Goal: Task Accomplishment & Management: Manage account settings

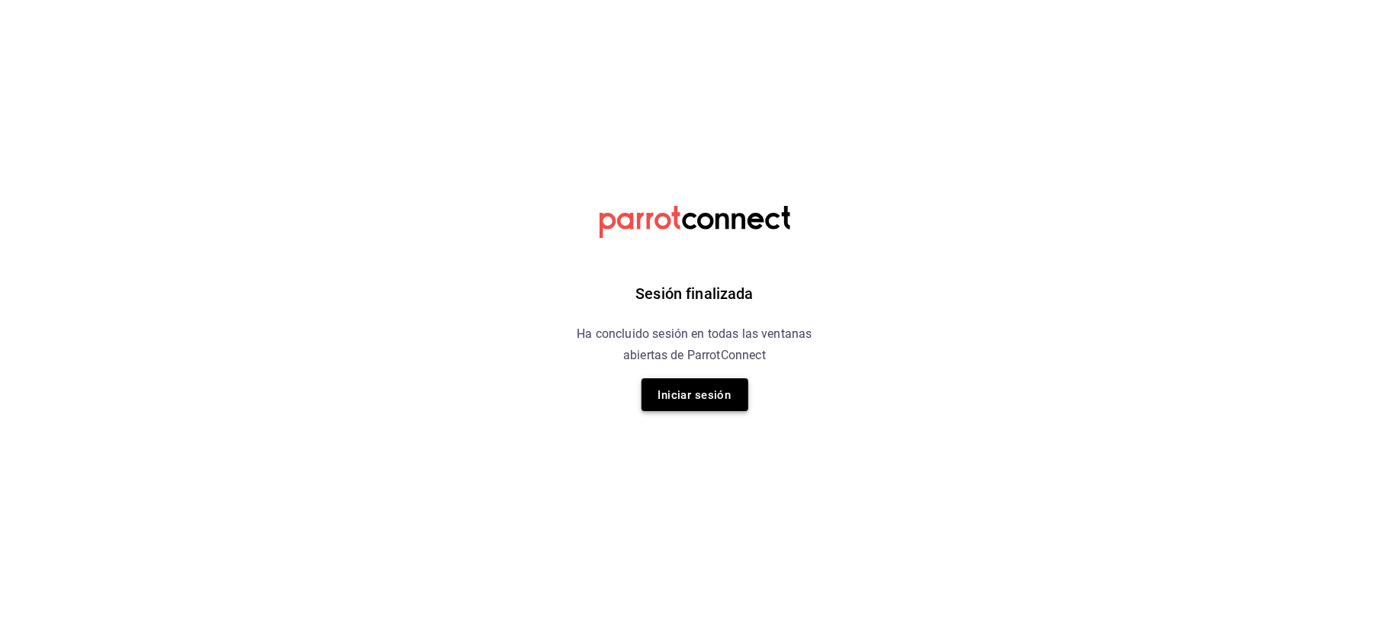
click at [709, 392] on font "Iniciar sesión" at bounding box center [694, 395] width 73 height 14
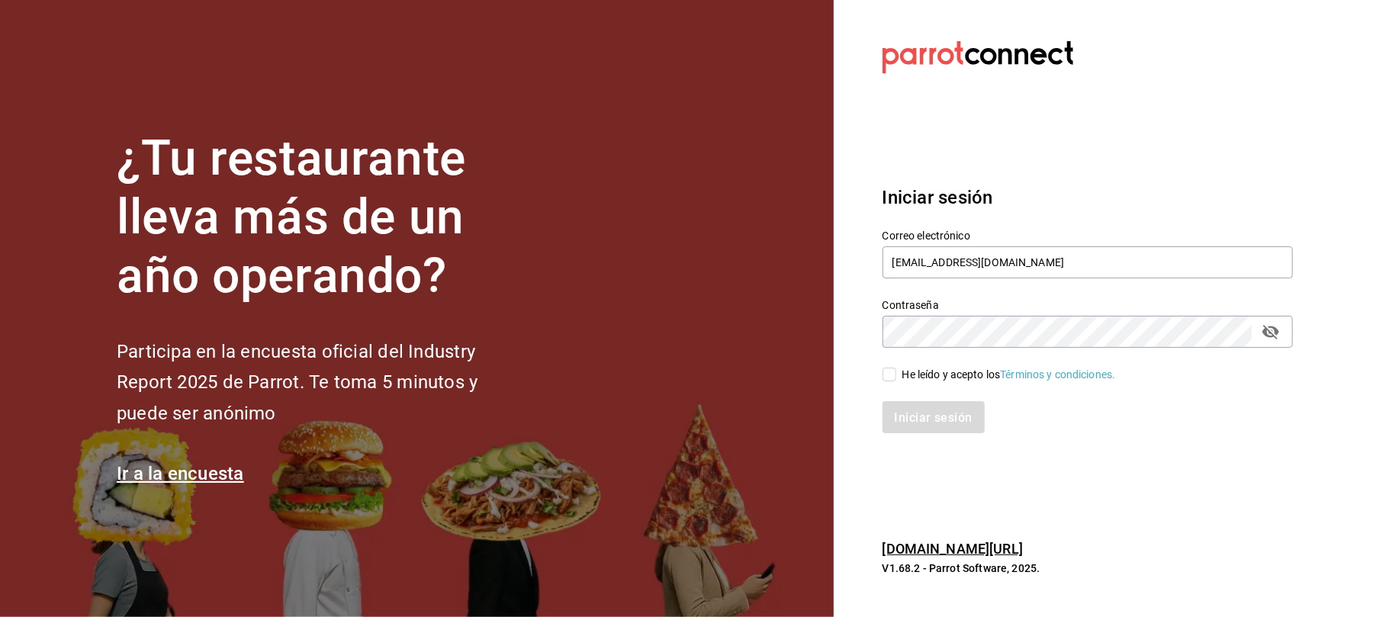
click at [897, 375] on span "He leído y acepto los Términos y condiciones." at bounding box center [1006, 375] width 220 height 16
click at [896, 375] on input "He leído y acepto los Términos y condiciones." at bounding box center [890, 375] width 14 height 14
checkbox input "true"
click at [910, 416] on font "Iniciar sesión" at bounding box center [935, 417] width 78 height 14
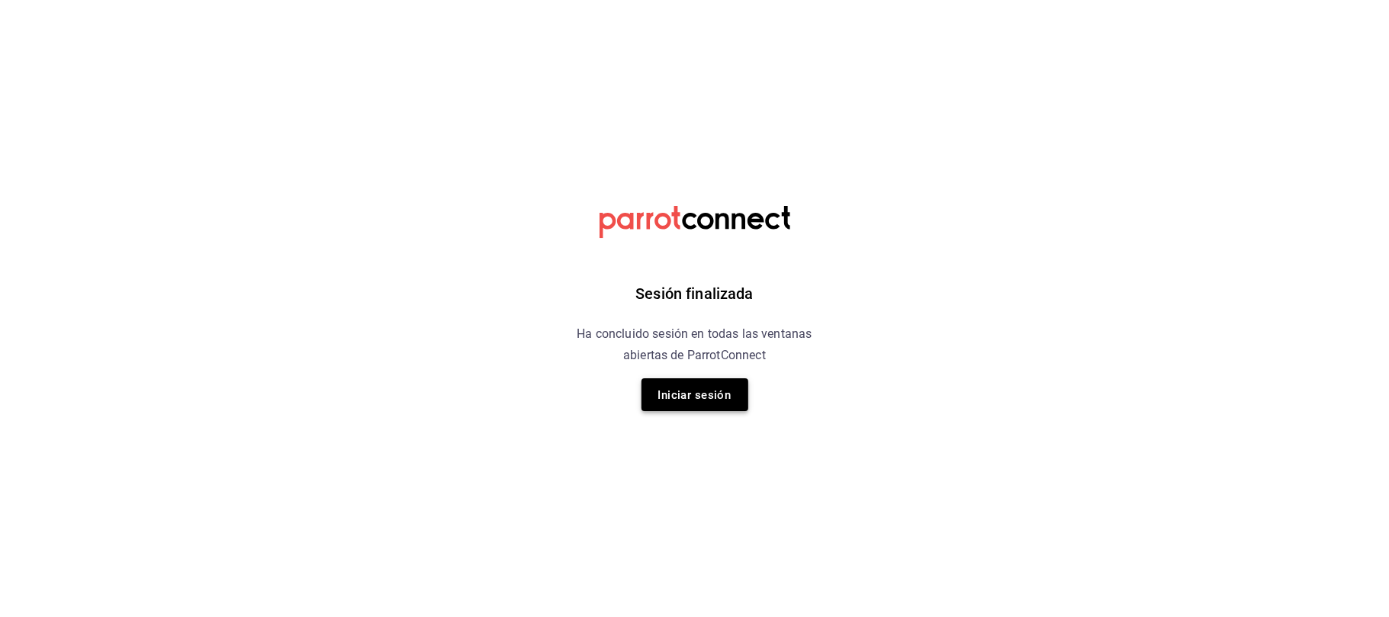
click at [699, 383] on button "Iniciar sesión" at bounding box center [695, 394] width 107 height 33
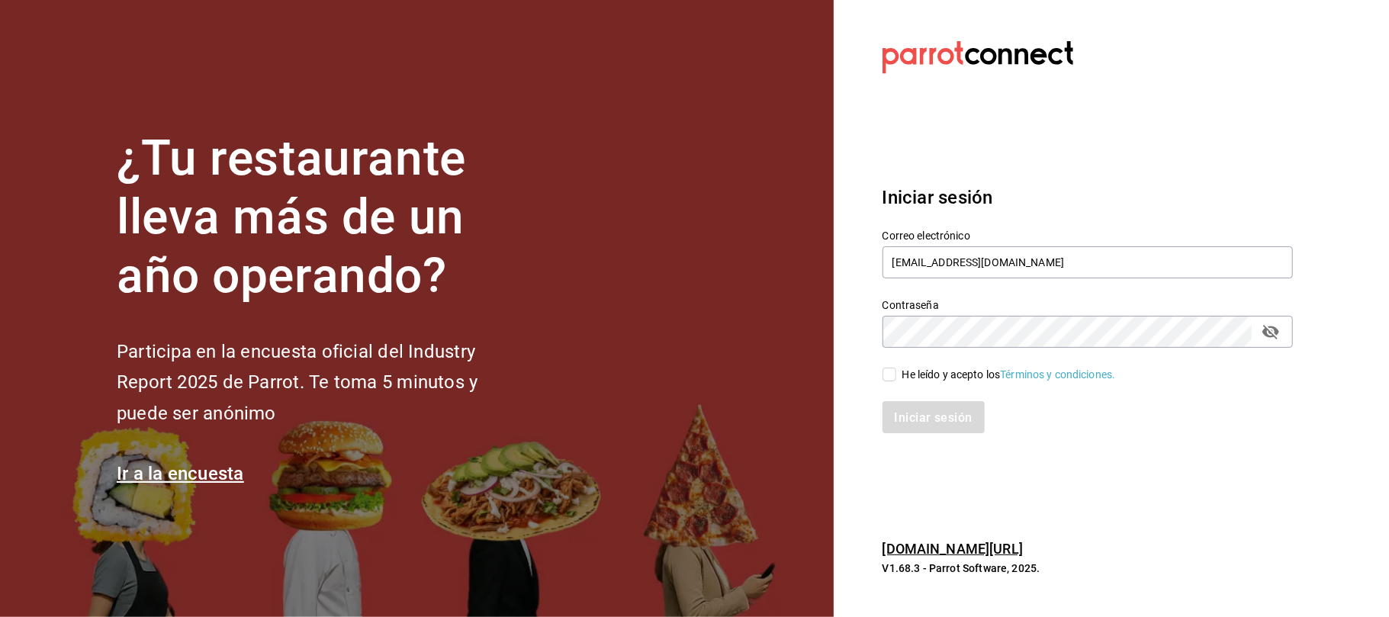
click at [892, 372] on input "He leído y acepto los Términos y condiciones." at bounding box center [890, 375] width 14 height 14
checkbox input "true"
click at [901, 418] on font "Iniciar sesión" at bounding box center [935, 417] width 78 height 14
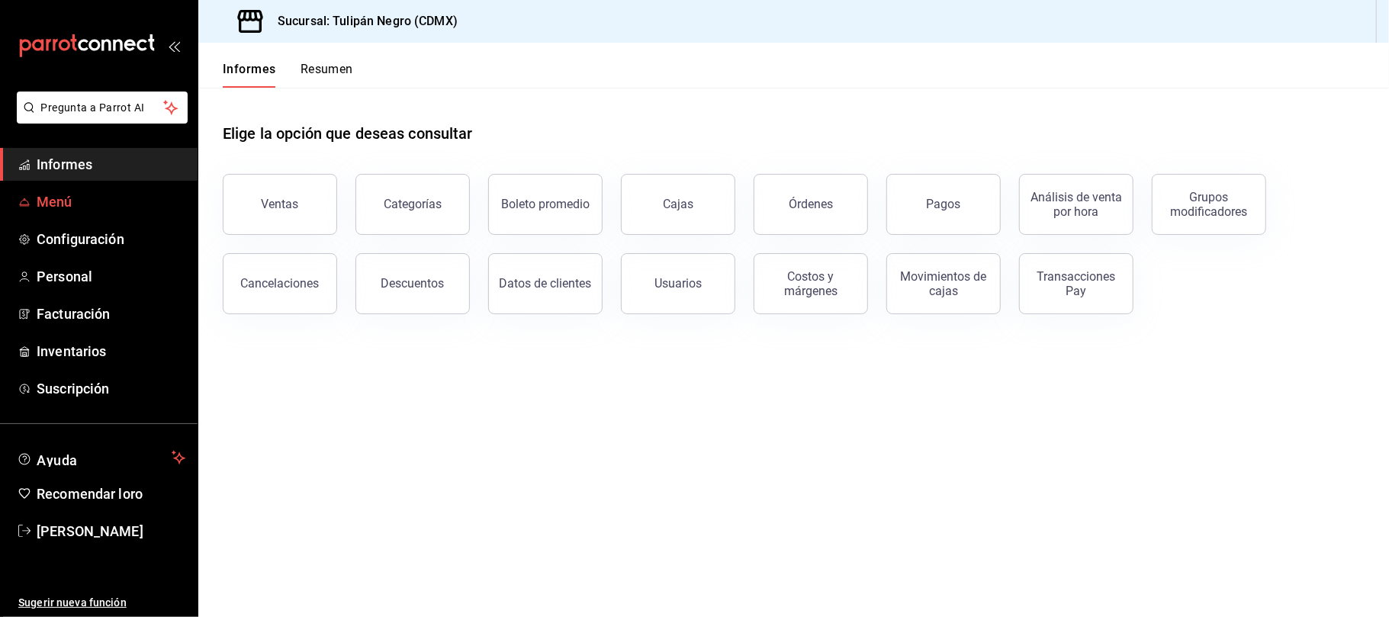
click at [86, 200] on span "Menú" at bounding box center [111, 201] width 149 height 21
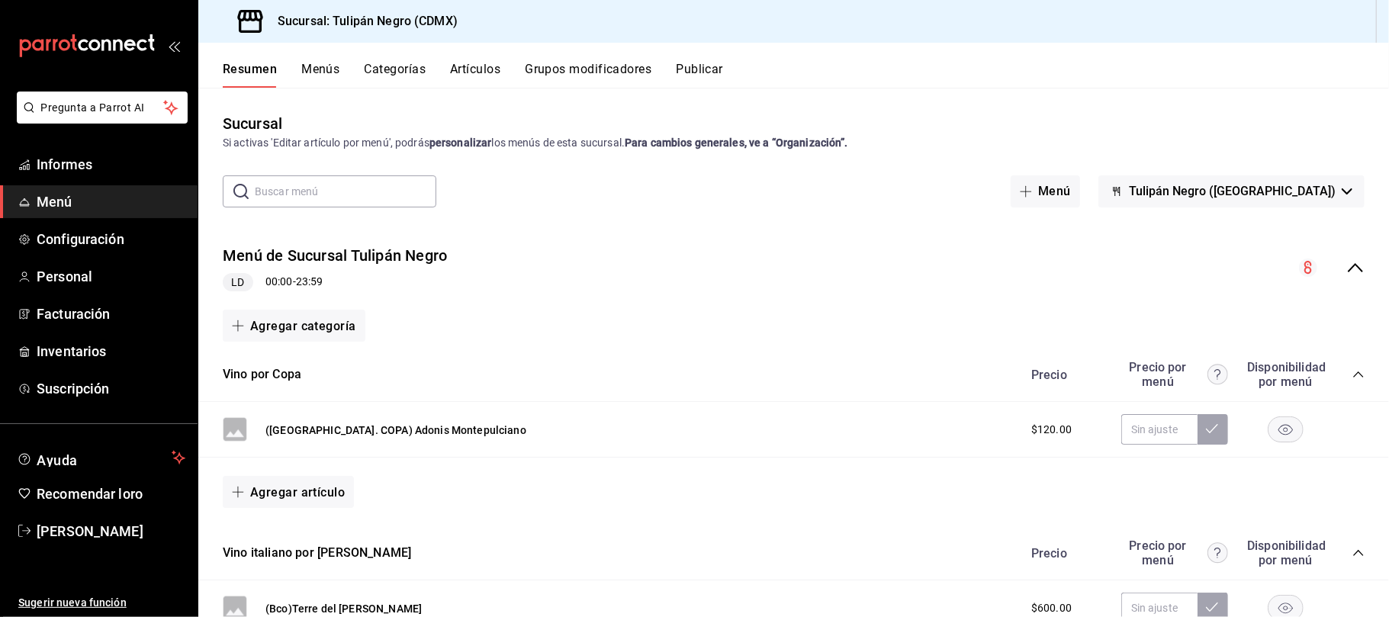
click at [389, 62] on font "Categorías" at bounding box center [396, 69] width 62 height 14
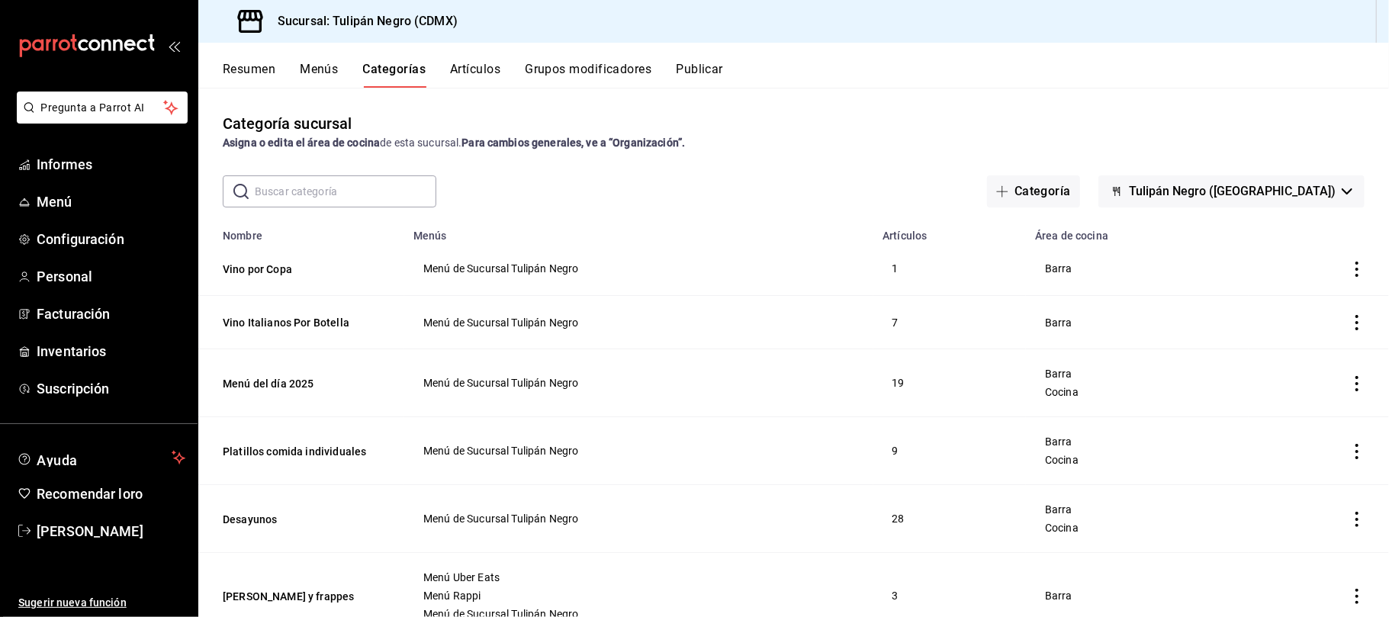
click at [401, 185] on input "text" at bounding box center [346, 191] width 182 height 31
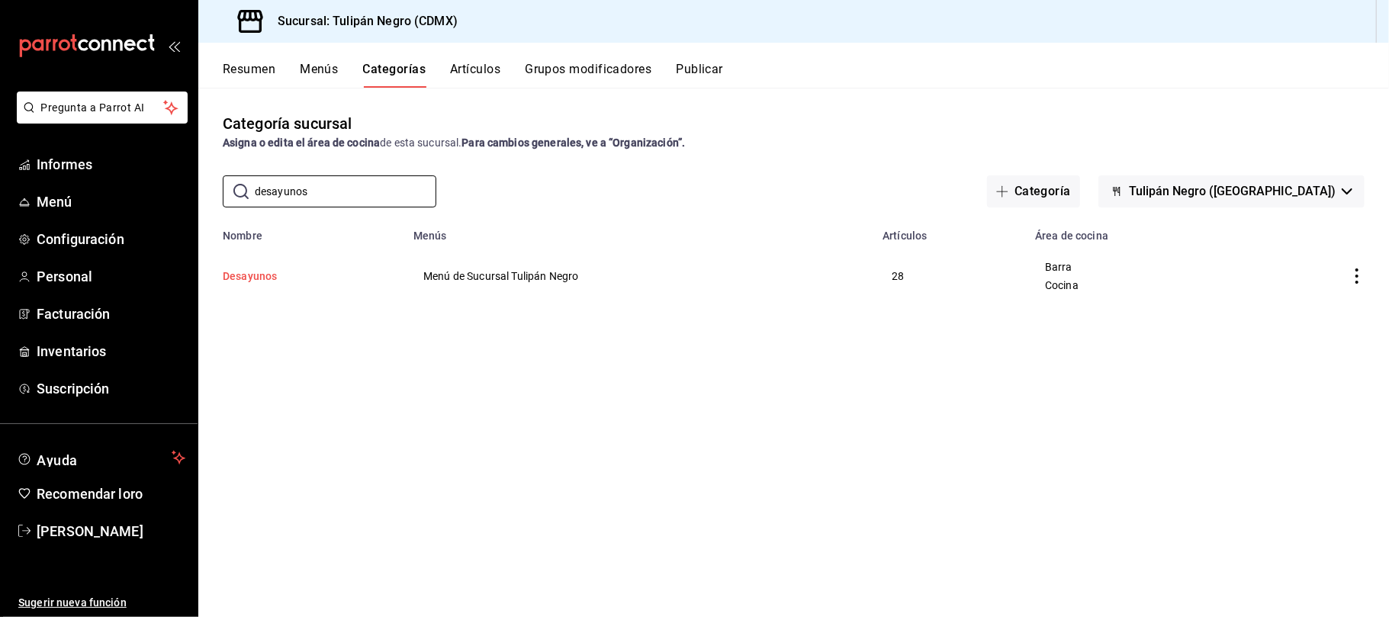
type input "desayunos"
click at [303, 275] on button "Desayunos" at bounding box center [299, 276] width 153 height 15
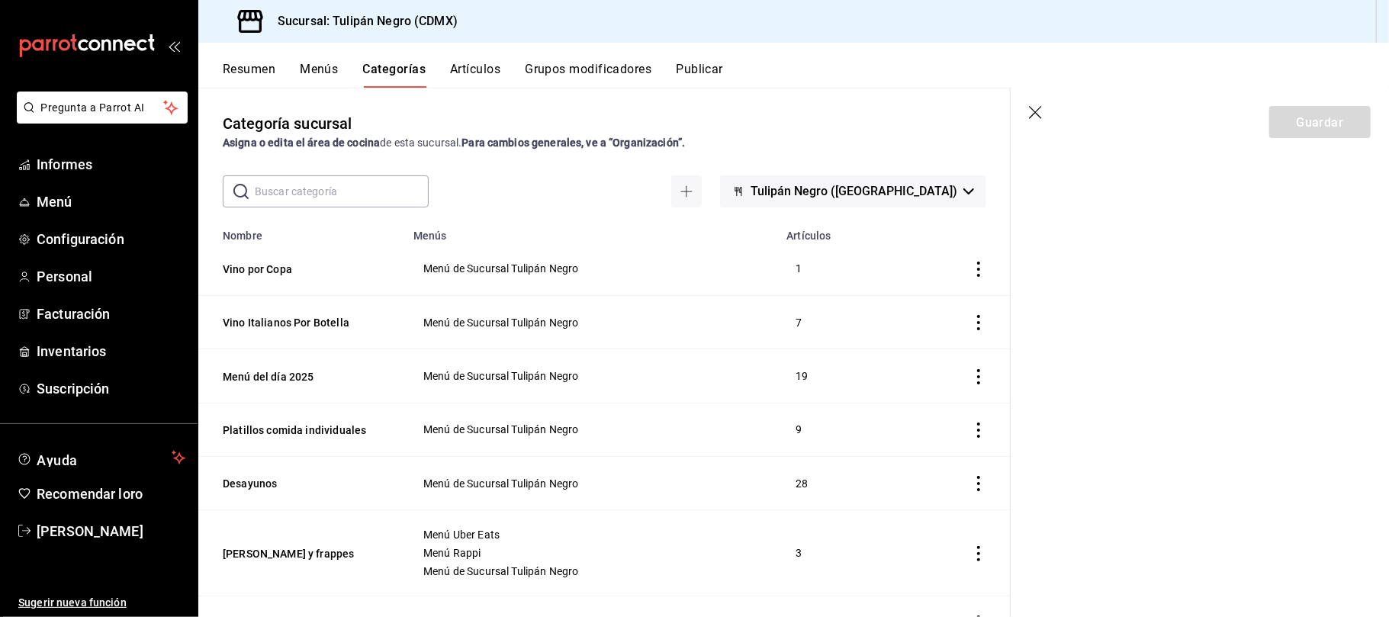
click at [325, 65] on font "Menús" at bounding box center [319, 69] width 38 height 14
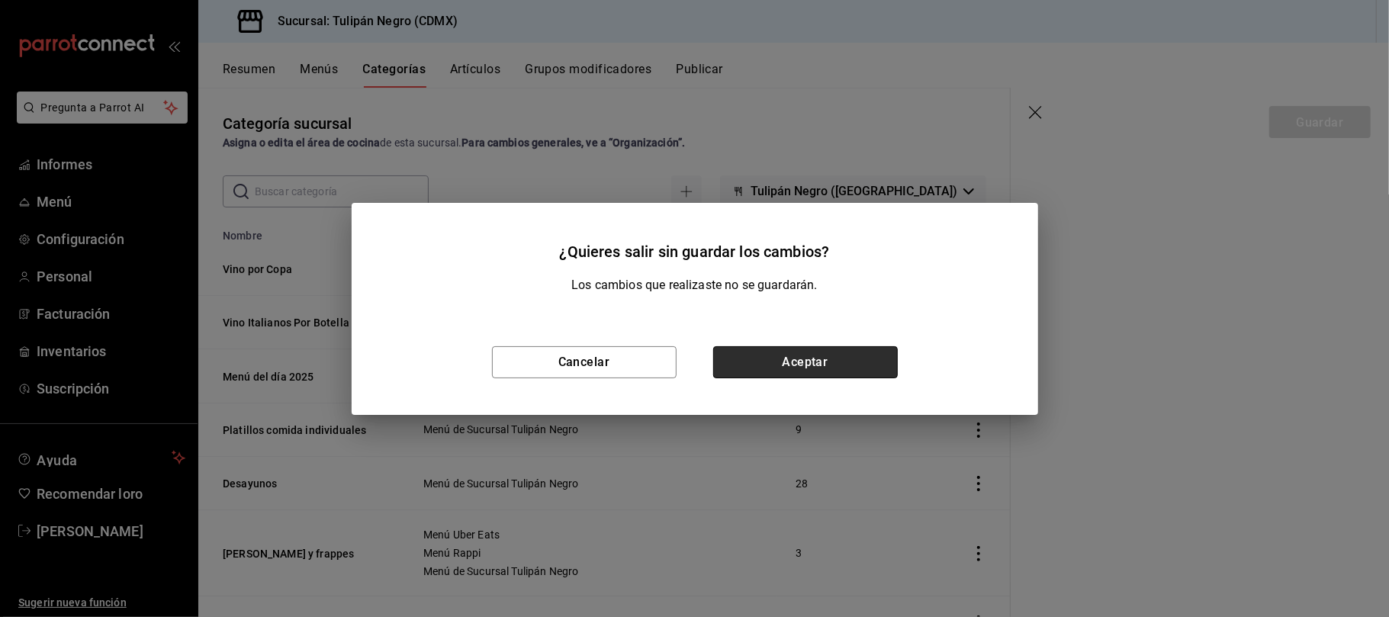
click at [761, 368] on button "Aceptar" at bounding box center [805, 362] width 185 height 32
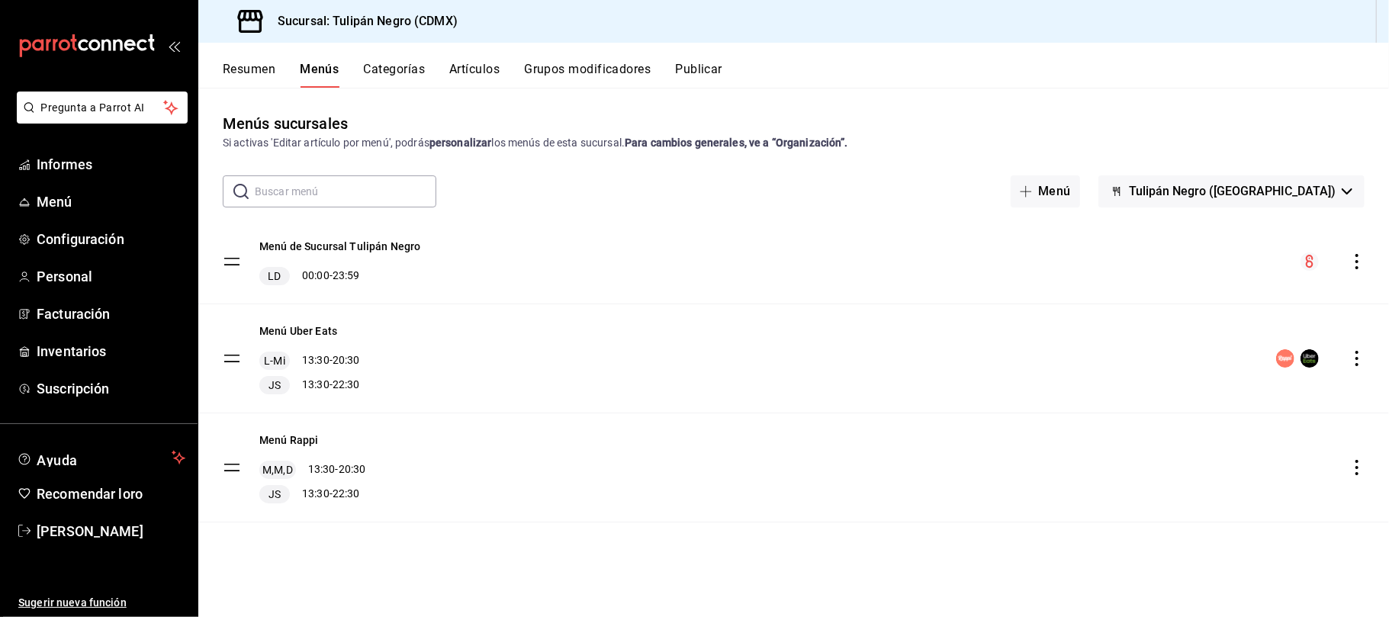
click at [468, 69] on font "Artículos" at bounding box center [474, 69] width 50 height 14
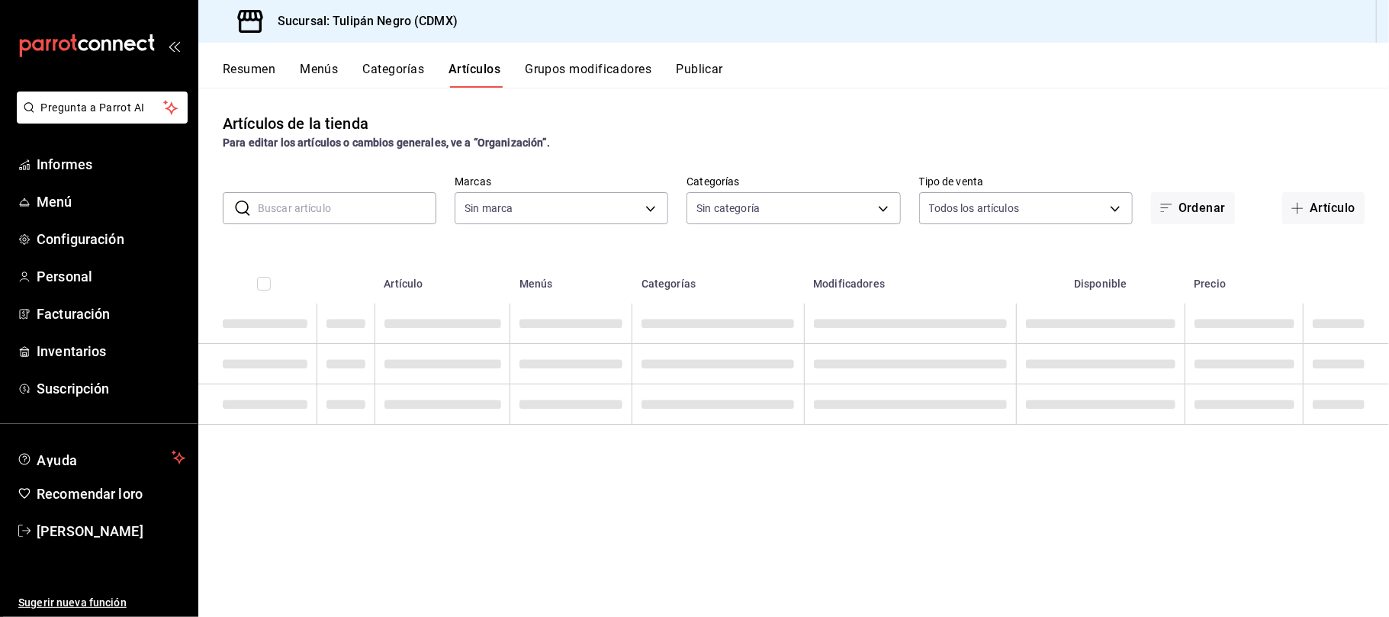
type input "02b478a3-6360-4822-a852-509f8d1e5124"
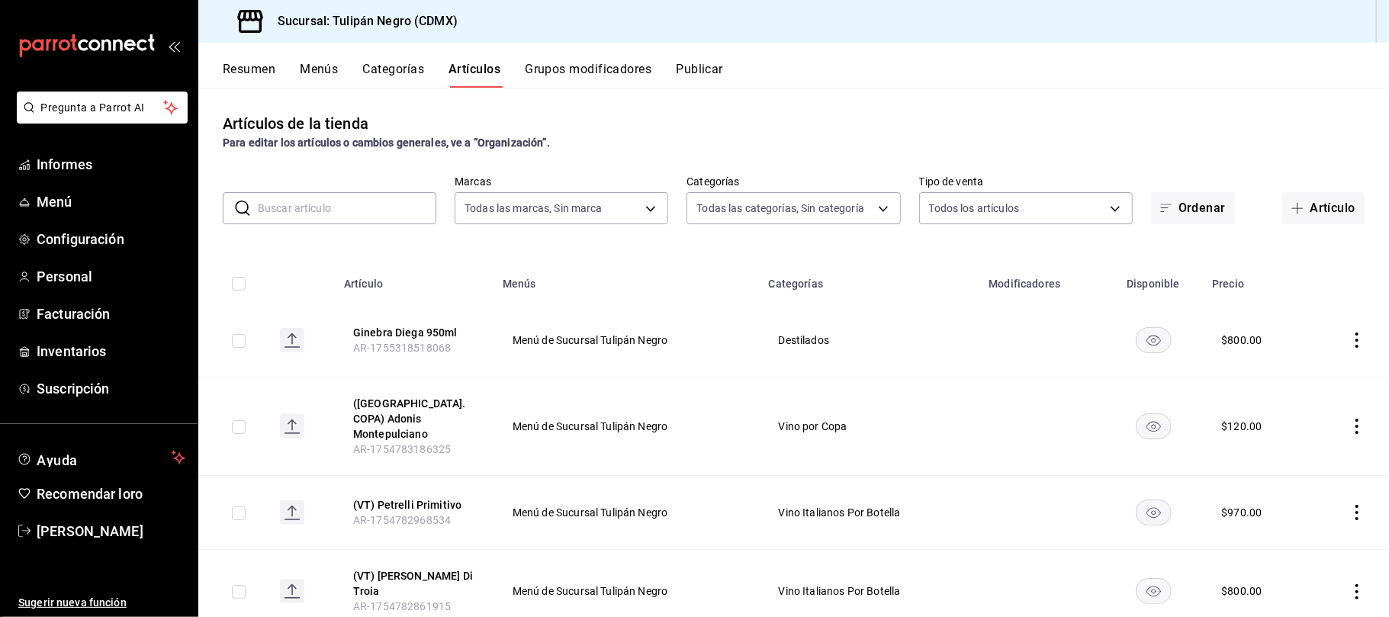
type input "0b5aab52-02e1-4119-9acc-a791c5527926,4c5dc311-1d6f-4ebe-ad5a-97d2046c0f47,1ea07…"
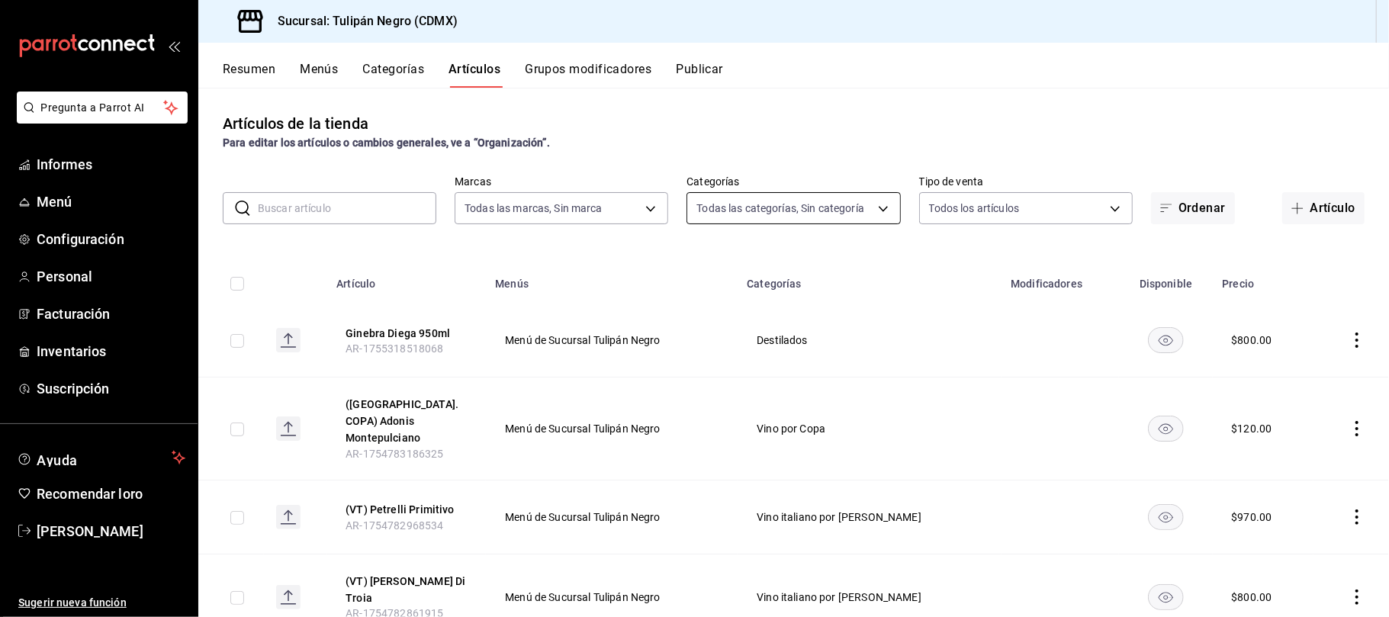
click at [873, 203] on body "Pregunta a Parrot AI Informes Menú Configuración Personal Facturación Inventari…" at bounding box center [694, 308] width 1389 height 617
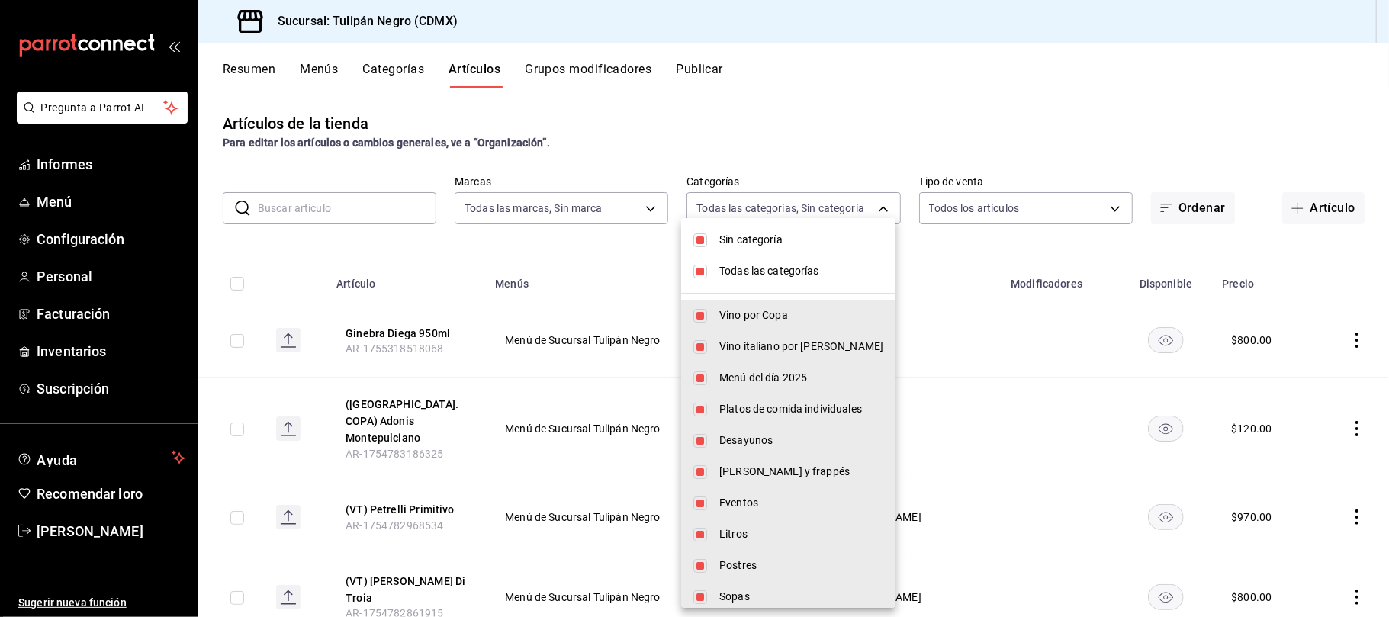
click at [705, 238] on input "checkbox" at bounding box center [700, 240] width 14 height 14
checkbox input "false"
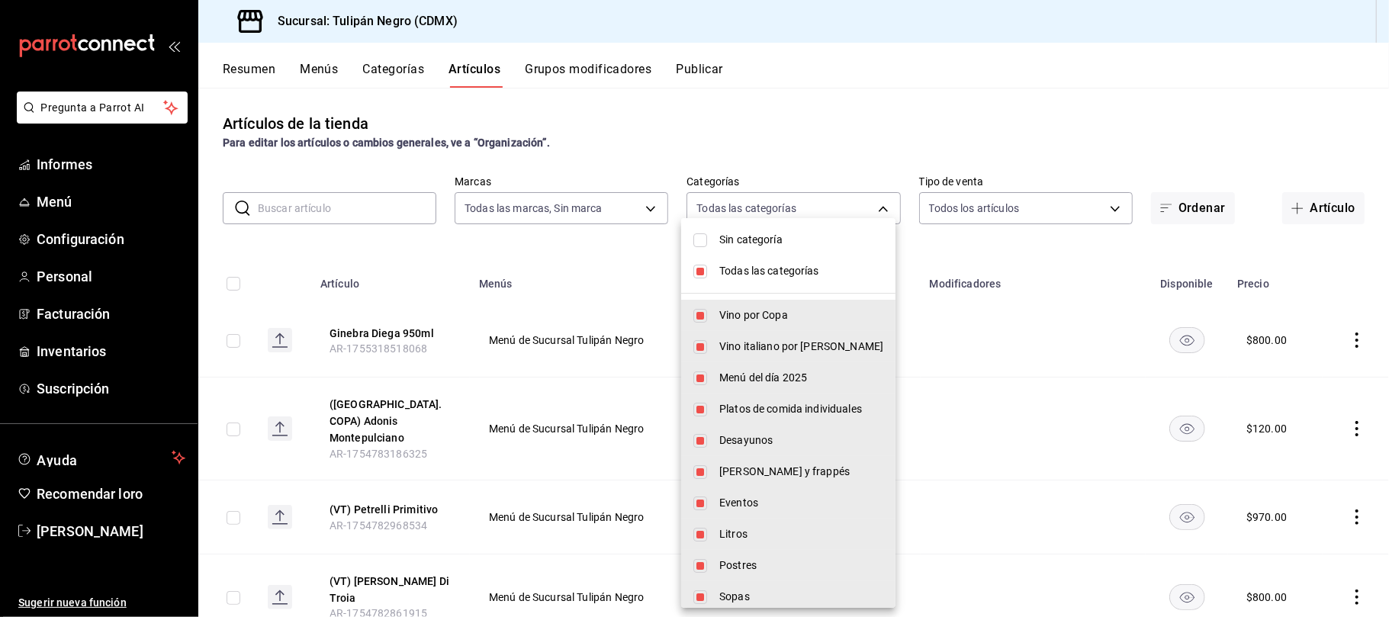
click at [703, 269] on input "checkbox" at bounding box center [700, 272] width 14 height 14
checkbox input "false"
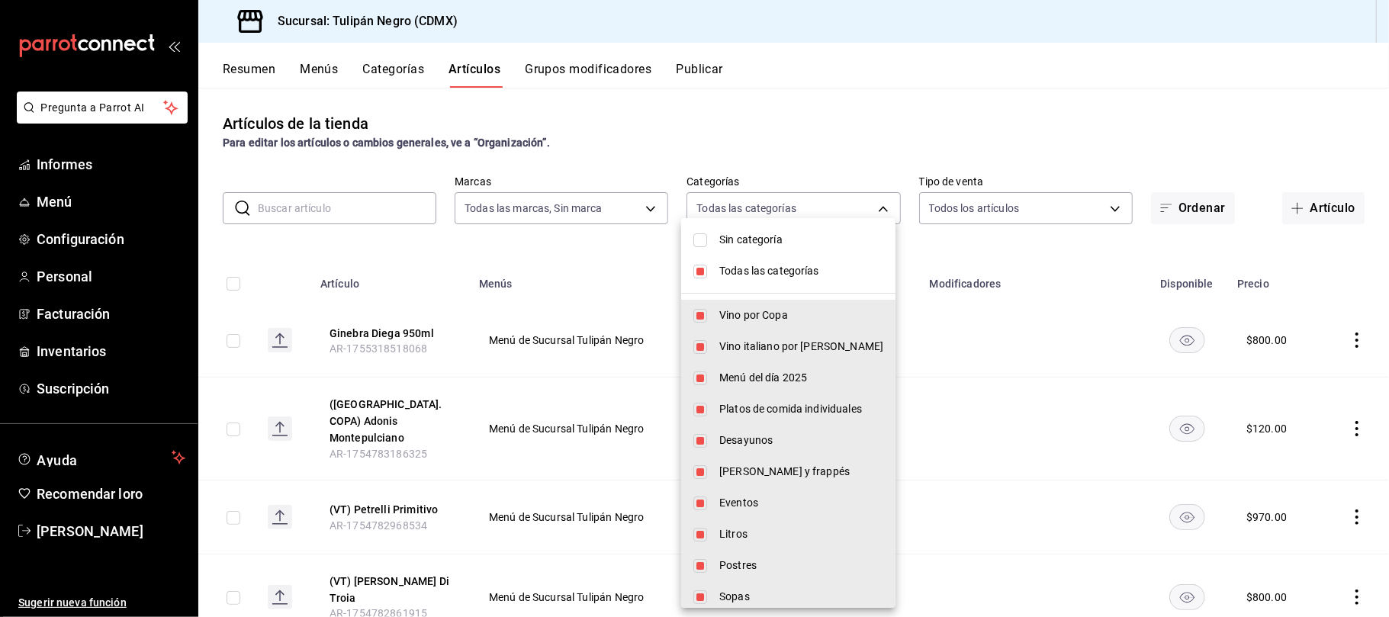
checkbox input "false"
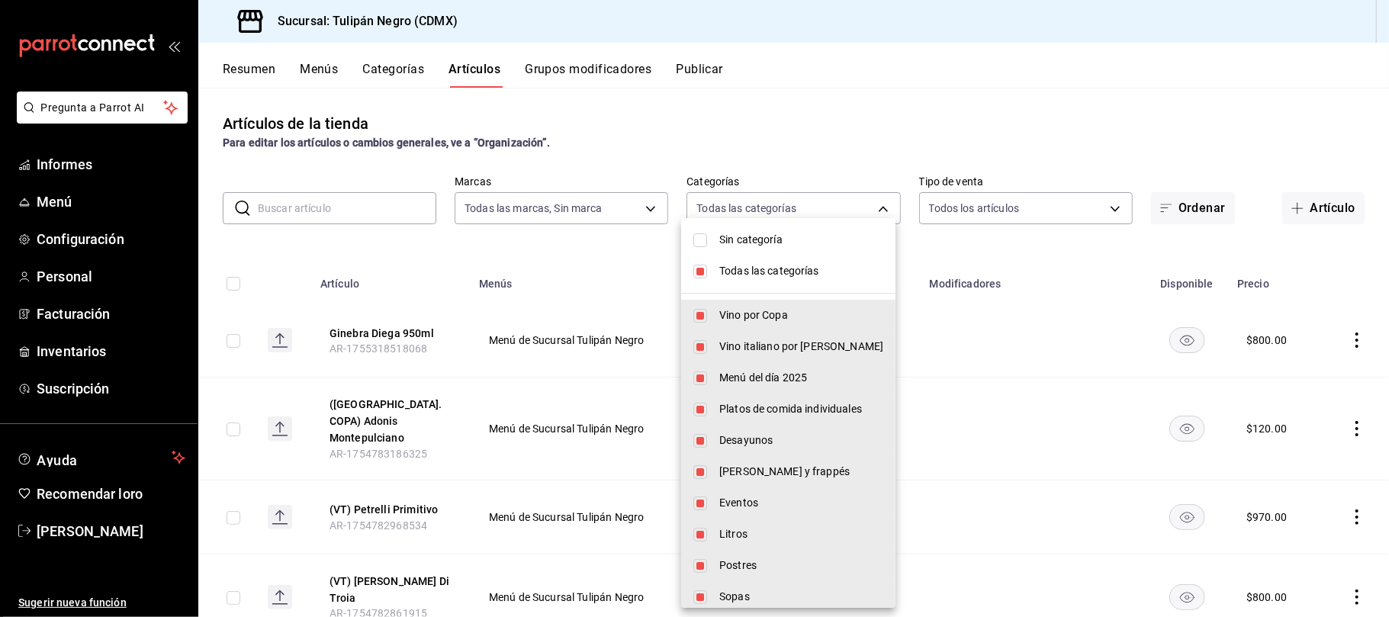
checkbox input "false"
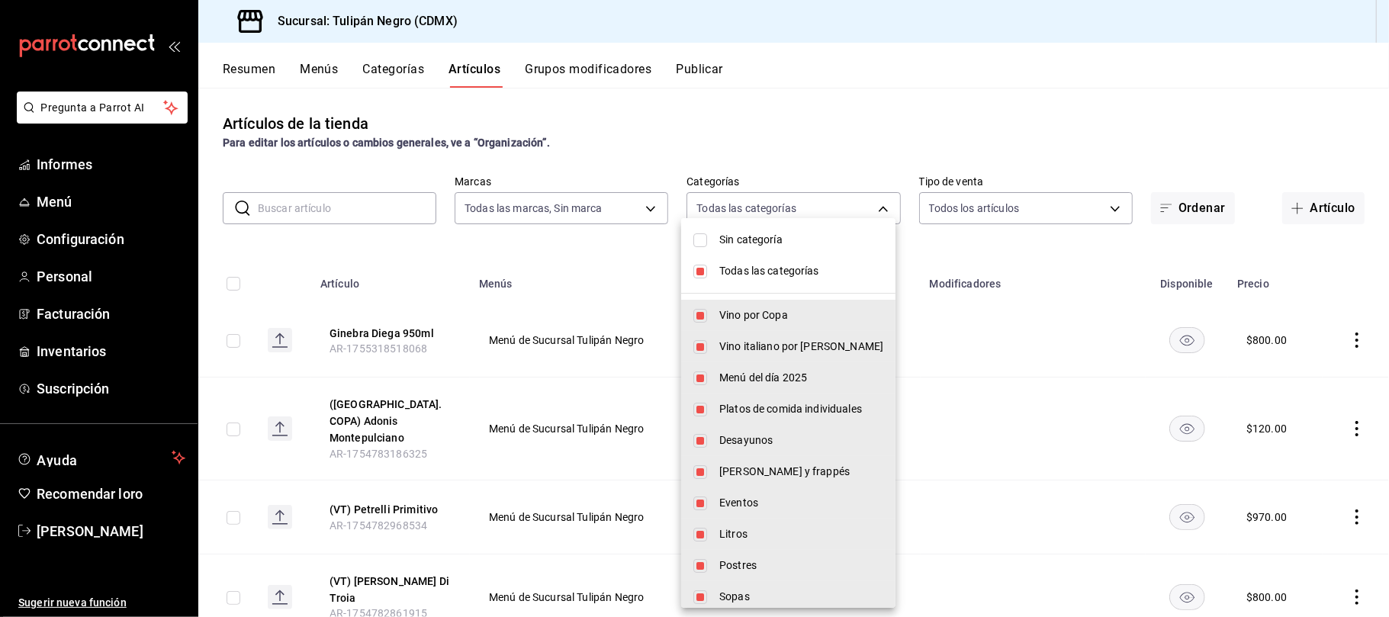
checkbox input "false"
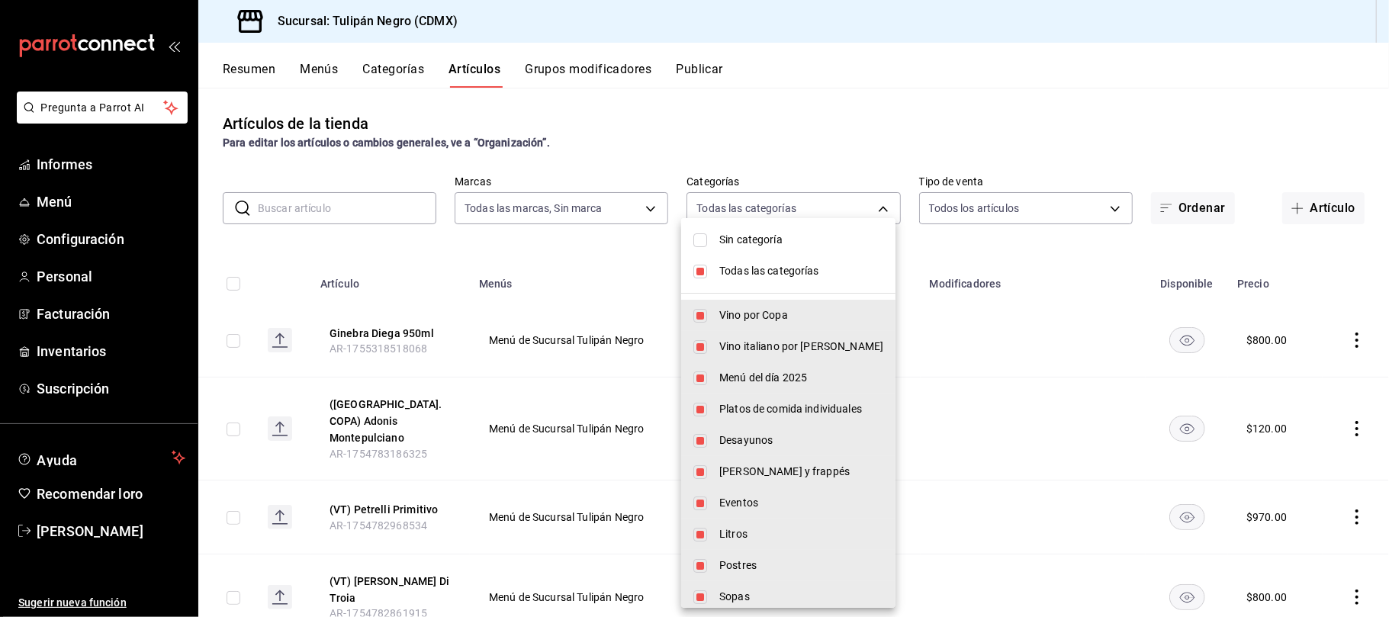
checkbox input "false"
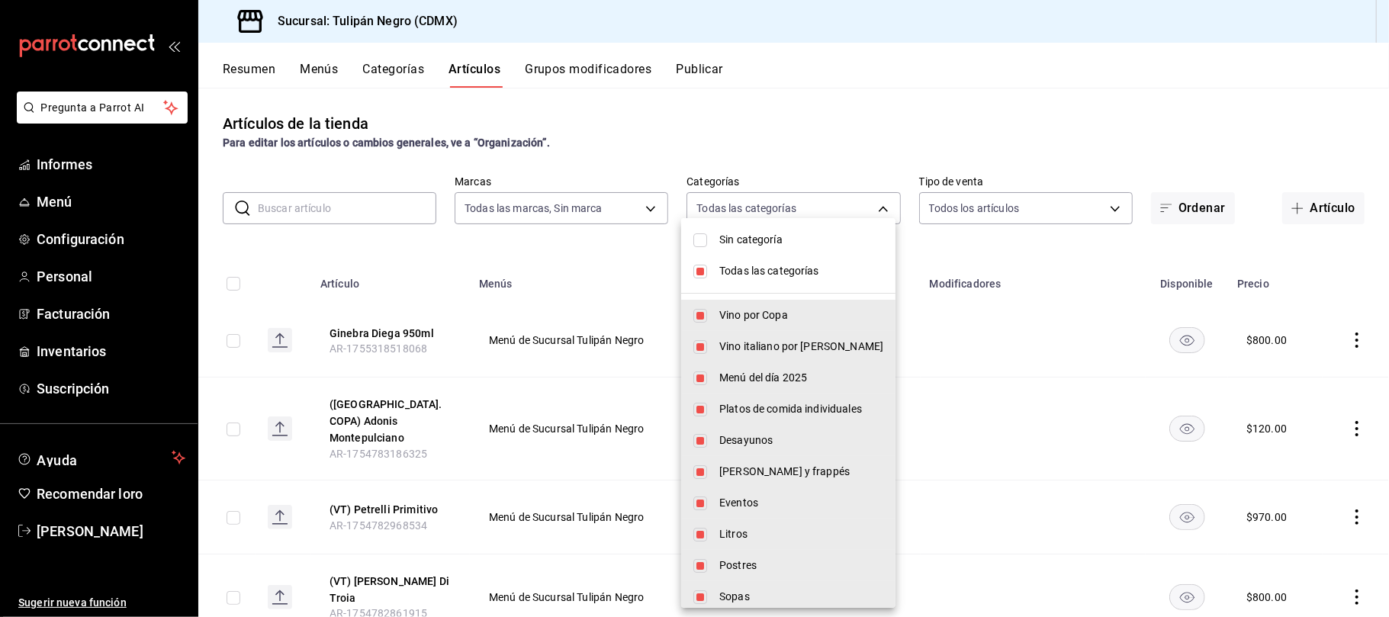
checkbox input "false"
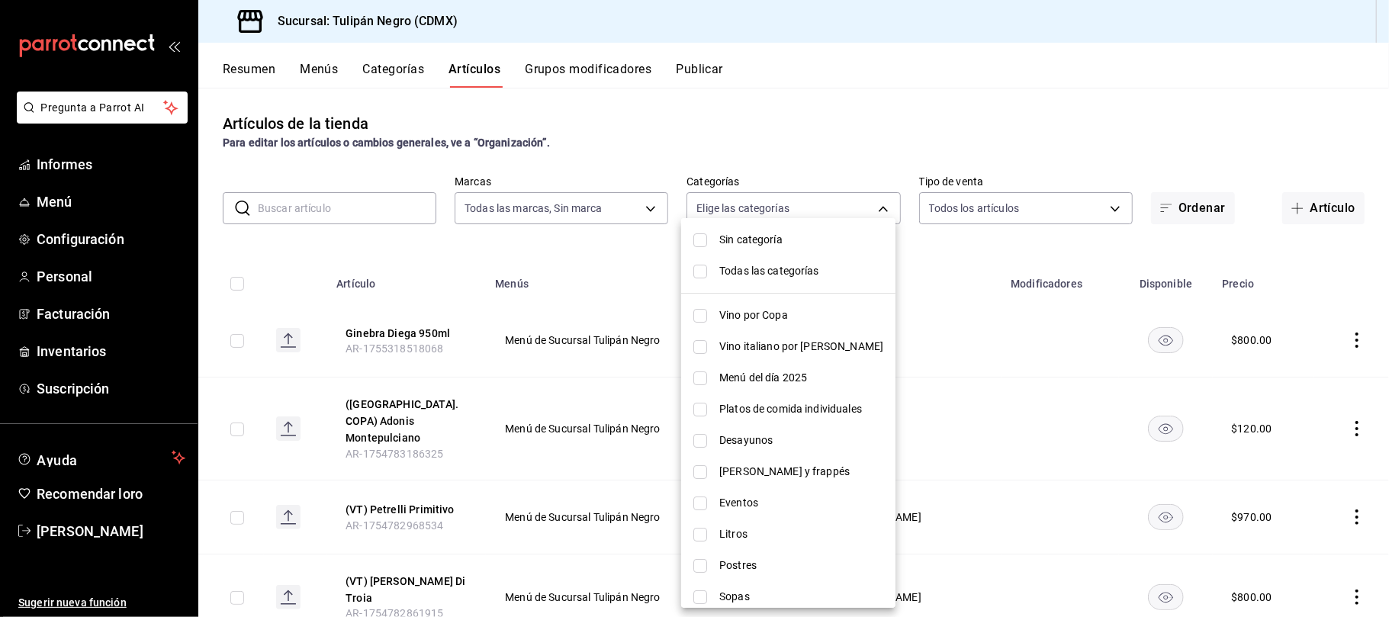
click at [702, 436] on input "checkbox" at bounding box center [700, 441] width 14 height 14
checkbox input "true"
type input "98622606-48ef-4fd6-9bde-a2d2e6a97de9"
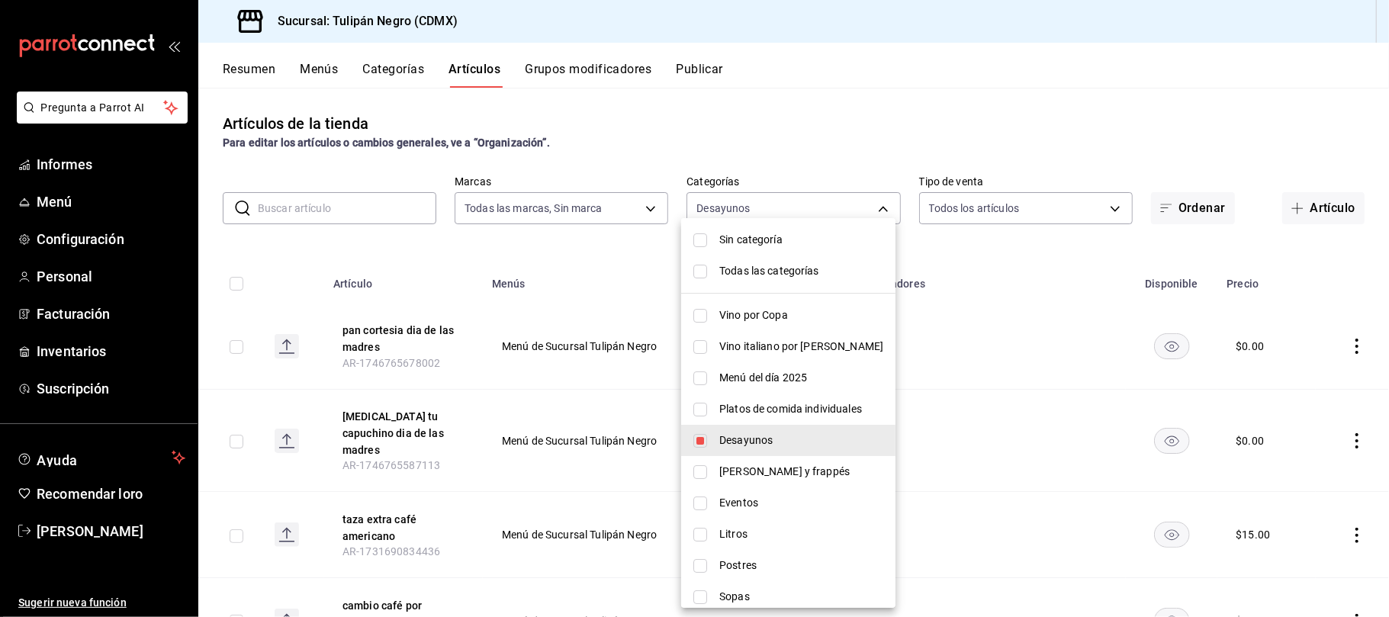
click at [854, 124] on div at bounding box center [694, 308] width 1389 height 617
